Goal: Communication & Community: Share content

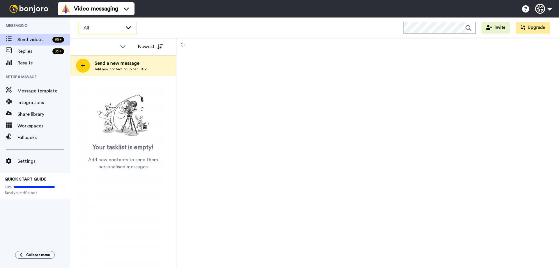
click at [109, 27] on span "All" at bounding box center [103, 27] width 39 height 7
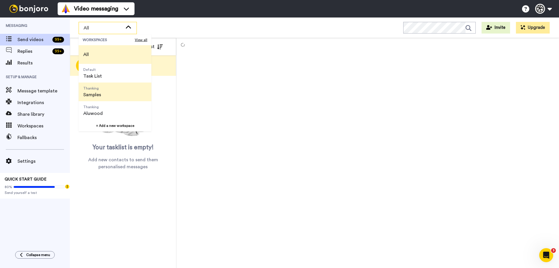
click at [125, 95] on li "Thanking Samples" at bounding box center [115, 91] width 73 height 19
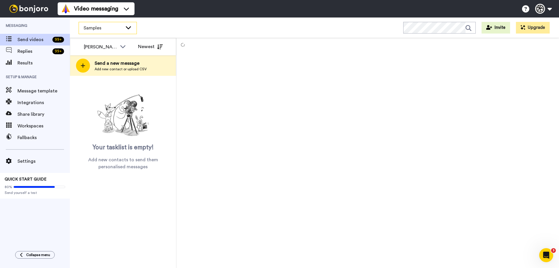
click at [128, 32] on div "Samples" at bounding box center [108, 28] width 58 height 12
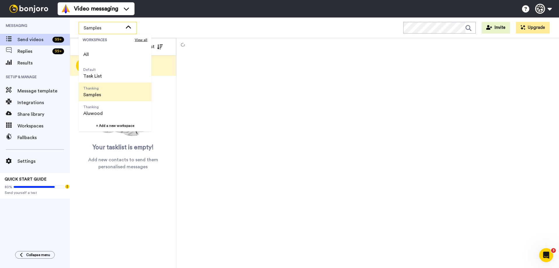
click at [250, 67] on div at bounding box center [367, 153] width 383 height 230
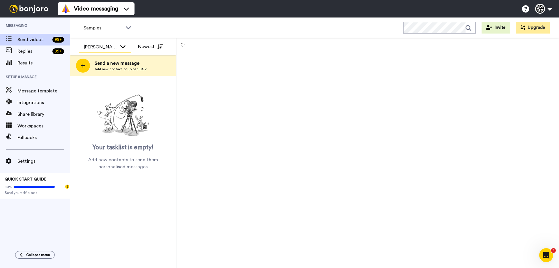
click at [120, 47] on icon at bounding box center [122, 46] width 7 height 6
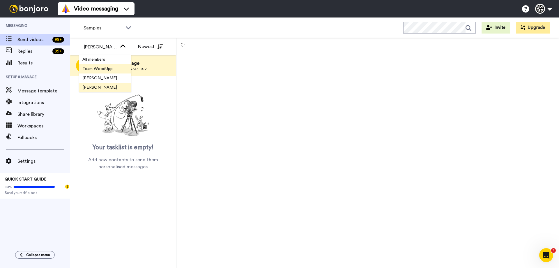
click at [119, 72] on li "Team WoodUpp" at bounding box center [105, 68] width 52 height 9
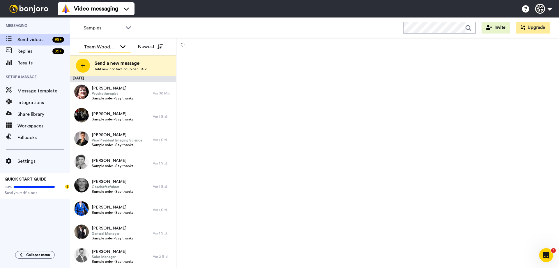
click at [116, 49] on div "Team WoodUpp" at bounding box center [100, 46] width 33 height 7
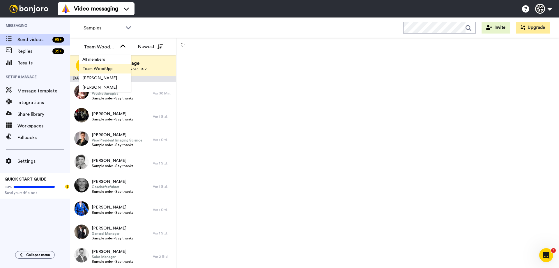
click at [109, 70] on span "Team WoodUpp" at bounding box center [97, 69] width 37 height 6
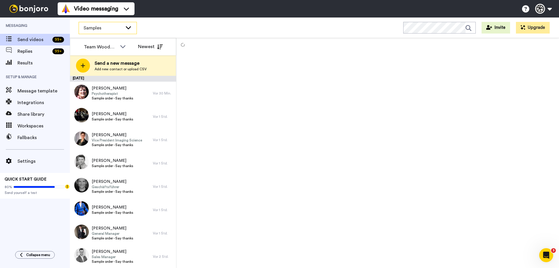
click at [104, 31] on div "Samples" at bounding box center [108, 28] width 58 height 12
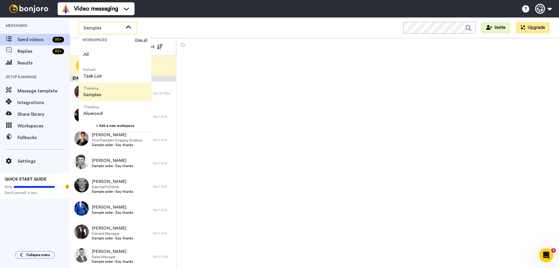
scroll to position [19, 0]
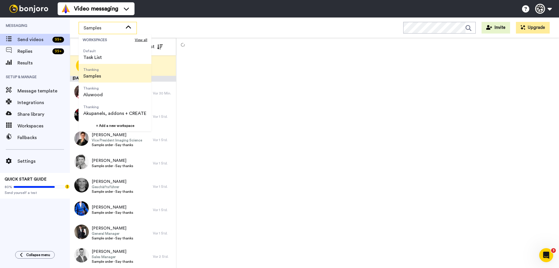
click at [111, 79] on li "Thanking Samples" at bounding box center [115, 73] width 73 height 19
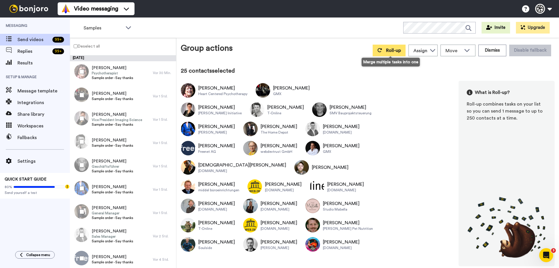
click at [401, 49] on span "Roll-up" at bounding box center [393, 50] width 15 height 5
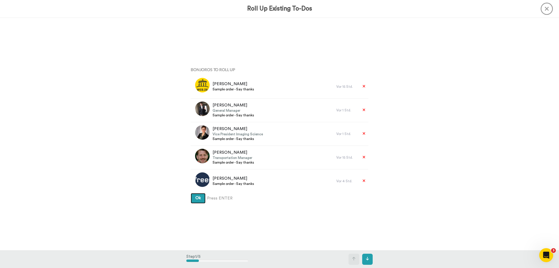
click at [202, 200] on button "Ok" at bounding box center [198, 198] width 15 height 10
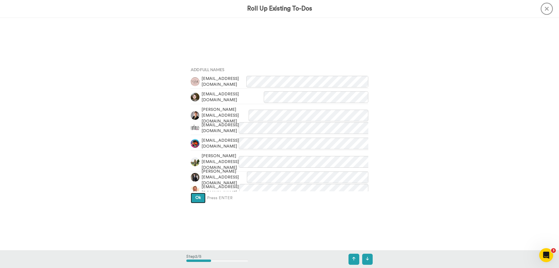
click at [202, 200] on button "Ok" at bounding box center [198, 197] width 15 height 10
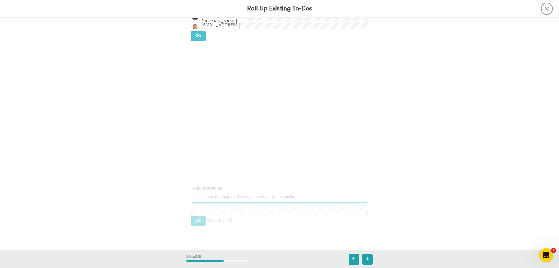
scroll to position [464, 0]
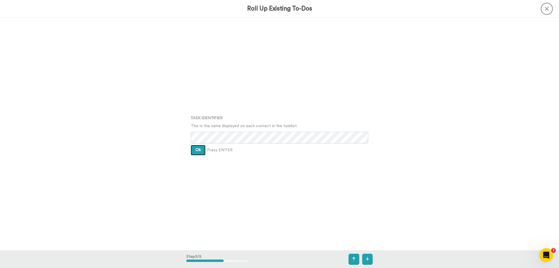
click at [203, 149] on button "Ok" at bounding box center [198, 150] width 15 height 10
click at [200, 142] on button "Ok" at bounding box center [198, 145] width 15 height 10
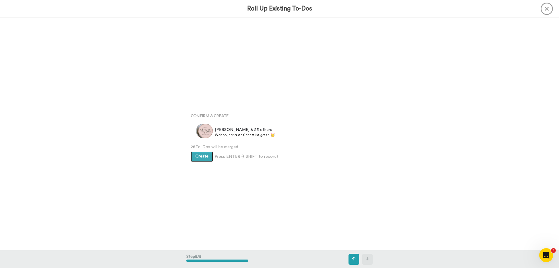
scroll to position [929, 0]
click at [196, 156] on button "Create" at bounding box center [202, 154] width 22 height 10
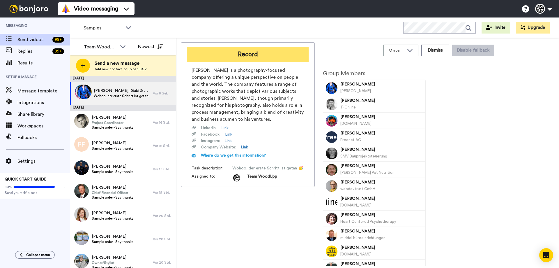
click at [248, 53] on button "Record" at bounding box center [248, 54] width 122 height 15
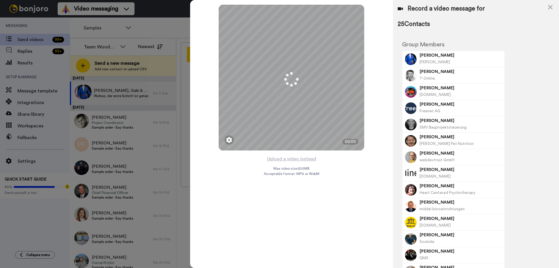
click at [368, 157] on div "Mirrored Redo 3 00:00 Upload a video instead Max video size: 500 MB Acceptable …" at bounding box center [291, 134] width 203 height 268
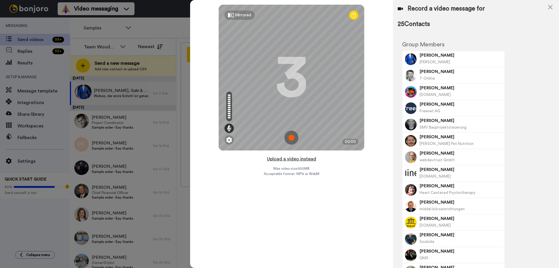
click at [298, 157] on button "Upload a video instead" at bounding box center [291, 159] width 53 height 8
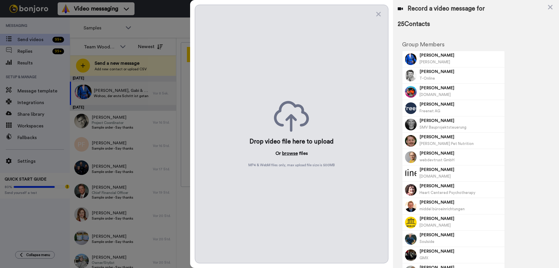
click at [289, 153] on button "browse" at bounding box center [290, 153] width 16 height 7
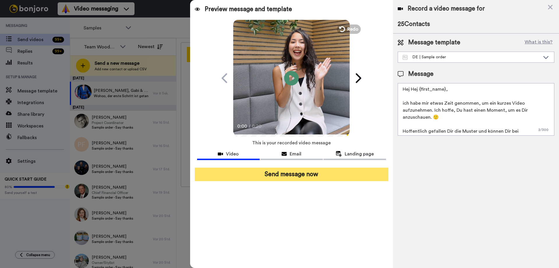
click at [352, 174] on button "Send message now" at bounding box center [292, 173] width 194 height 13
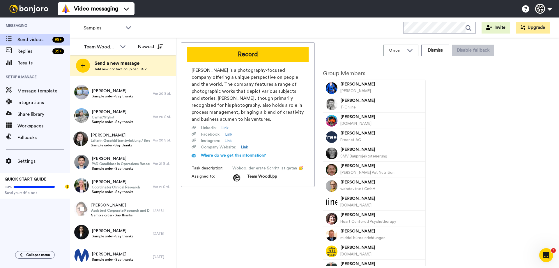
scroll to position [42, 0]
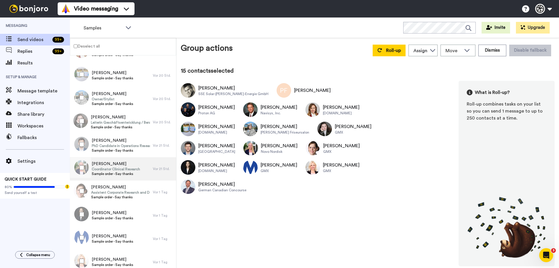
scroll to position [143, 0]
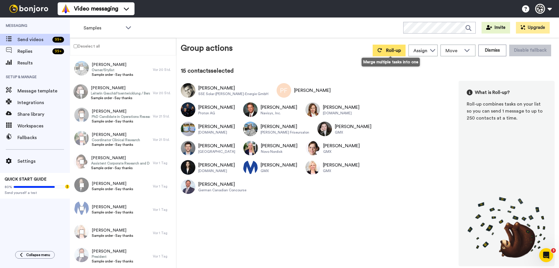
click at [391, 47] on button "Roll-up" at bounding box center [389, 51] width 33 height 12
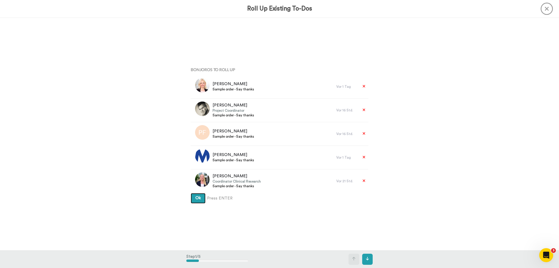
click at [197, 200] on button "Ok" at bounding box center [198, 198] width 15 height 10
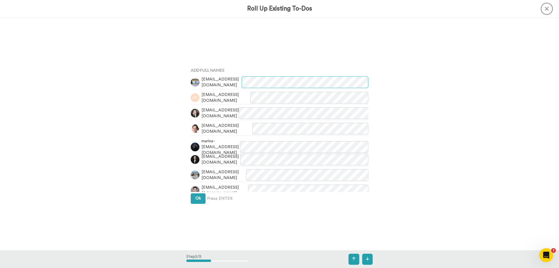
scroll to position [232, 0]
click at [195, 201] on button "Ok" at bounding box center [198, 197] width 15 height 10
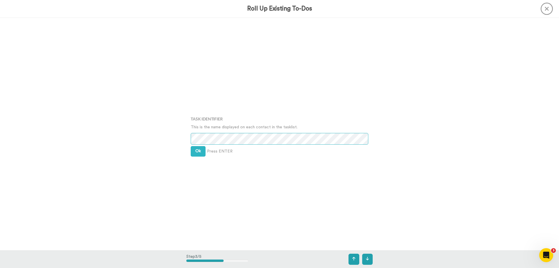
scroll to position [464, 0]
click at [195, 150] on span "Ok" at bounding box center [198, 150] width 6 height 4
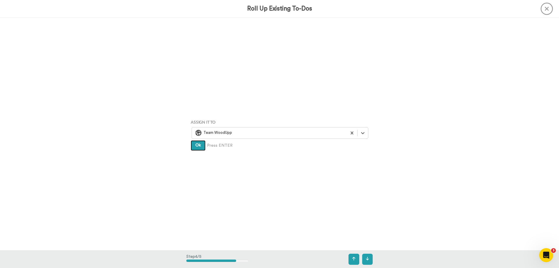
click at [191, 145] on button "Ok" at bounding box center [198, 145] width 15 height 10
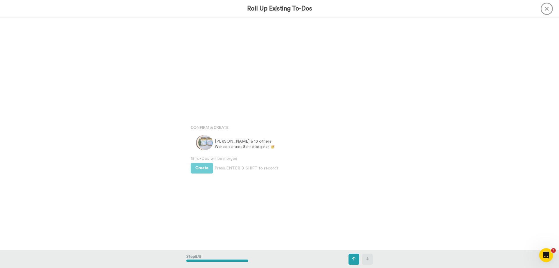
scroll to position [929, 0]
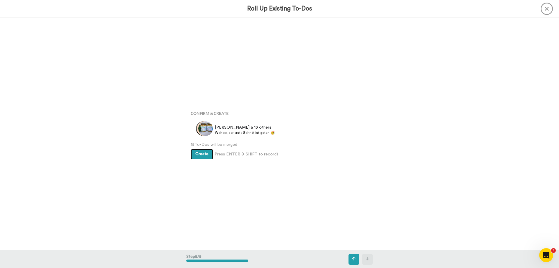
click at [201, 153] on span "Create" at bounding box center [201, 154] width 13 height 4
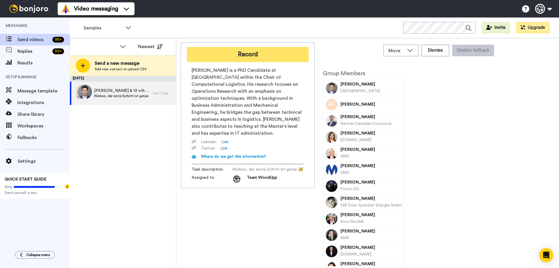
click at [256, 54] on button "Record" at bounding box center [248, 54] width 122 height 15
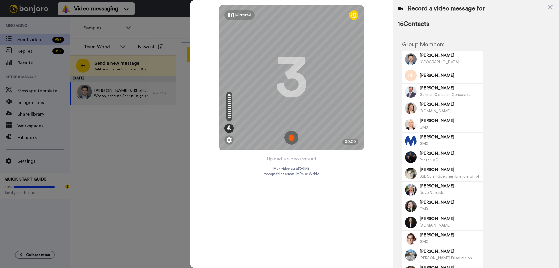
click at [180, 183] on div at bounding box center [279, 134] width 559 height 268
click at [550, 5] on icon at bounding box center [550, 6] width 6 height 7
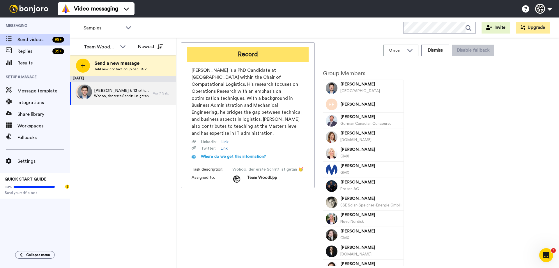
click at [226, 54] on button "Record" at bounding box center [248, 54] width 122 height 15
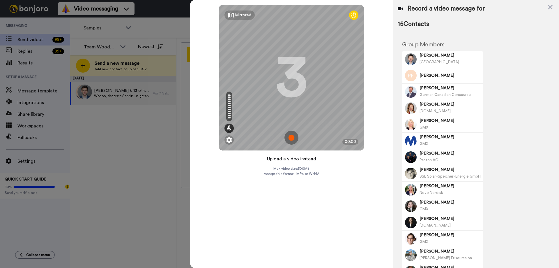
click at [295, 160] on button "Upload a video instead" at bounding box center [291, 159] width 53 height 8
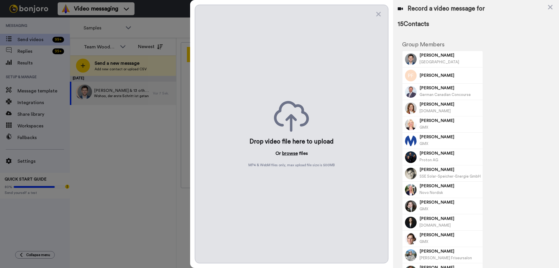
click at [294, 151] on button "browse" at bounding box center [290, 153] width 16 height 7
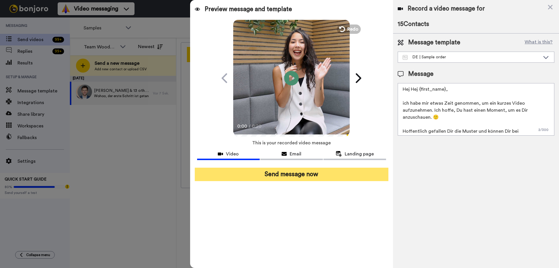
click at [333, 178] on button "Send message now" at bounding box center [292, 173] width 194 height 13
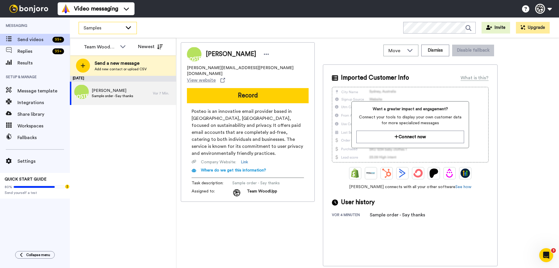
click at [132, 24] on div "Samples" at bounding box center [108, 28] width 58 height 12
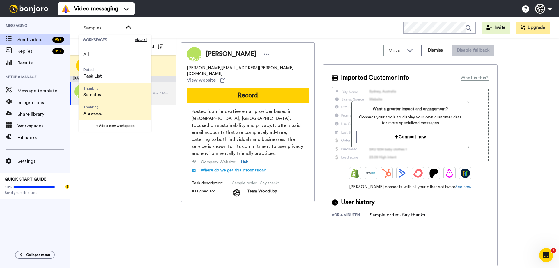
scroll to position [19, 0]
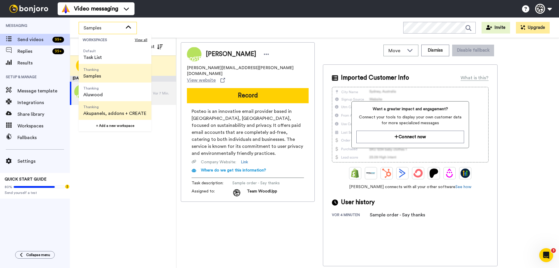
click at [121, 108] on span "Thanking" at bounding box center [114, 107] width 63 height 5
